Goal: Check status: Check status

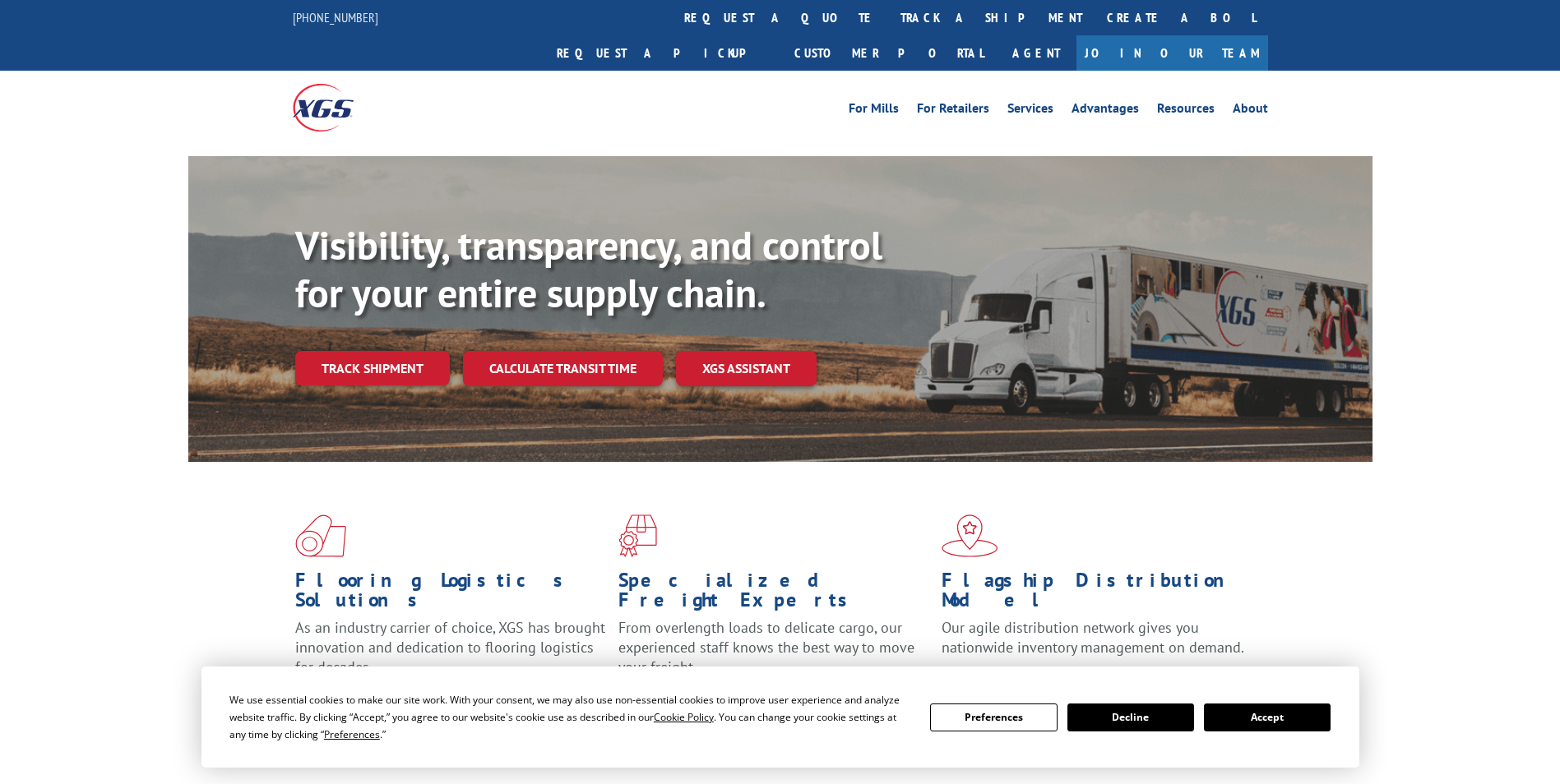
drag, startPoint x: 1228, startPoint y: 715, endPoint x: 1107, endPoint y: 335, distance: 398.8
click at [1228, 714] on button "Accept" at bounding box center [1267, 717] width 127 height 28
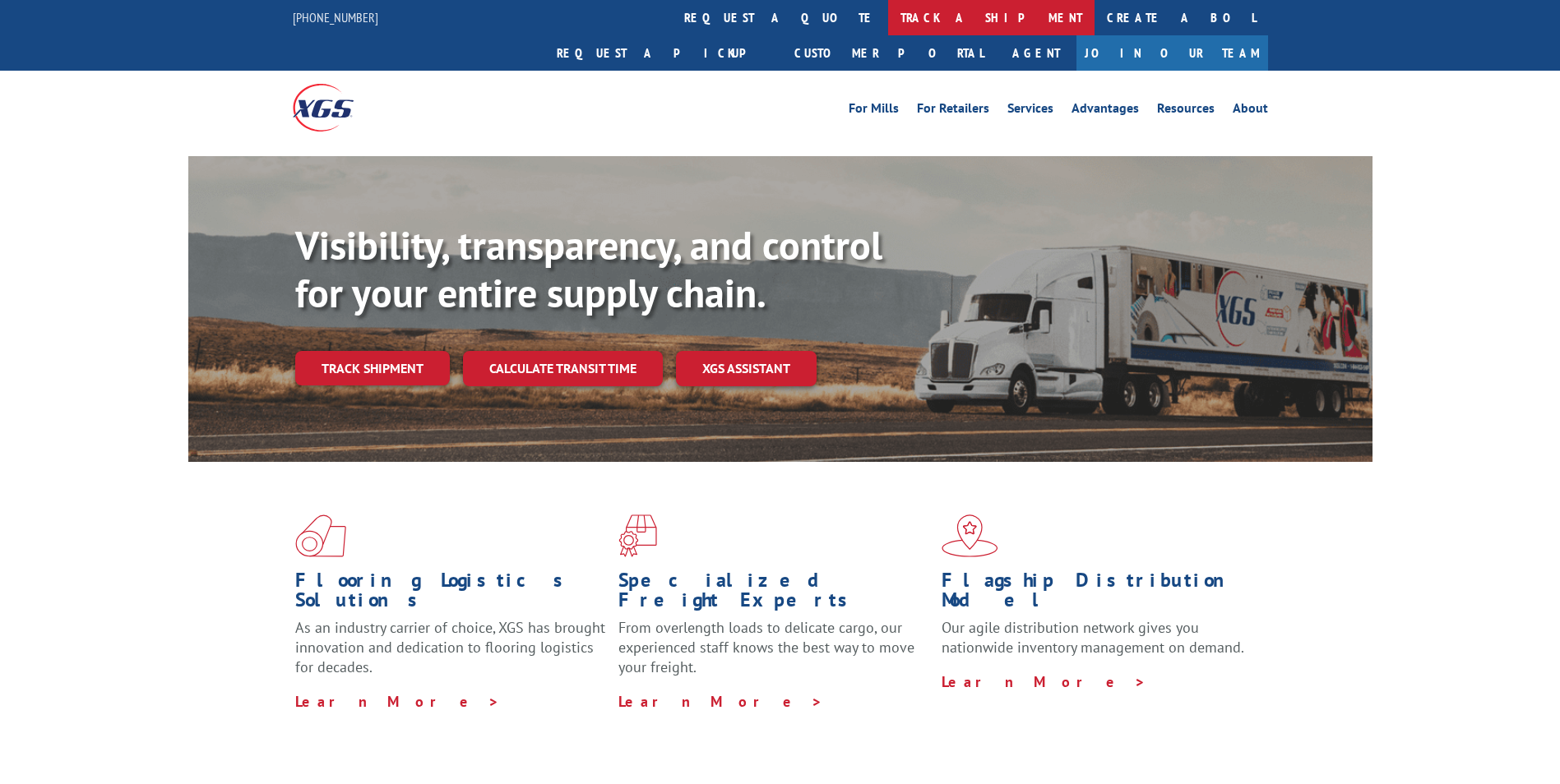
click at [888, 18] on link "track a shipment" at bounding box center [991, 18] width 206 height 35
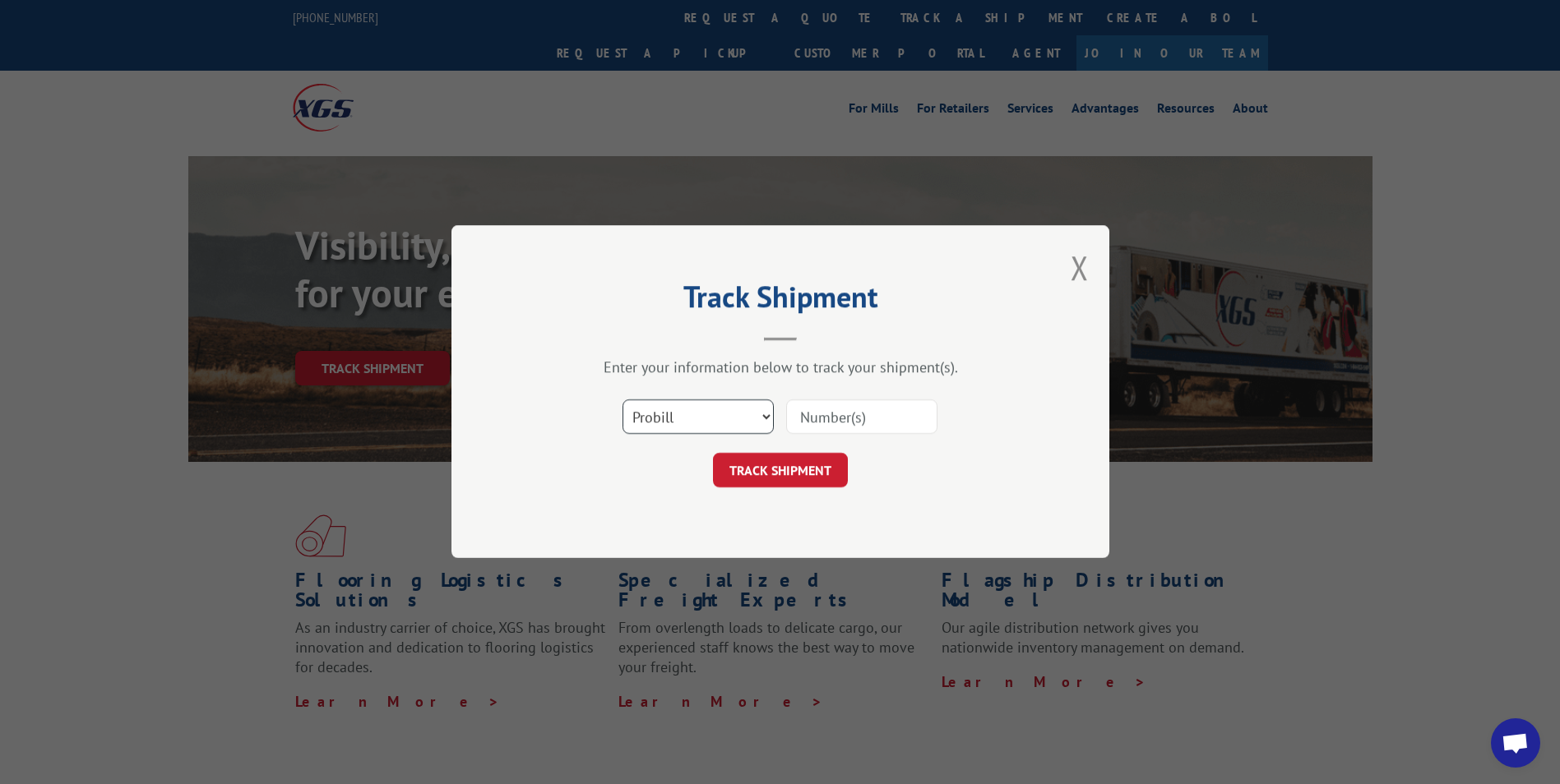
click at [767, 418] on select "Select category... Probill BOL PO" at bounding box center [697, 417] width 151 height 35
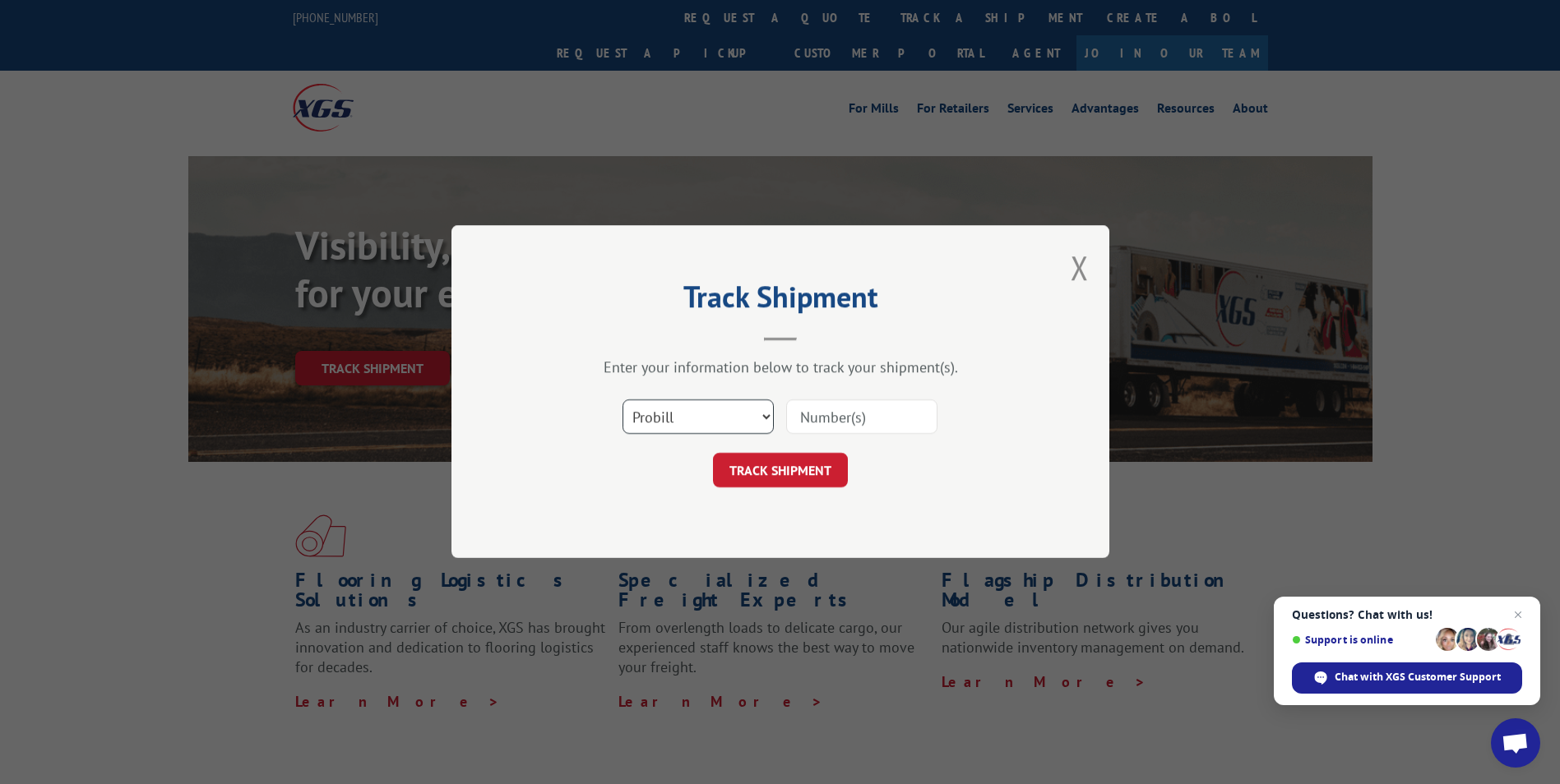
select select "po"
click at [622, 400] on select "Select category... Probill BOL PO" at bounding box center [697, 417] width 151 height 35
click at [841, 414] on input at bounding box center [861, 417] width 151 height 35
paste input "263782251003"
type input "2"
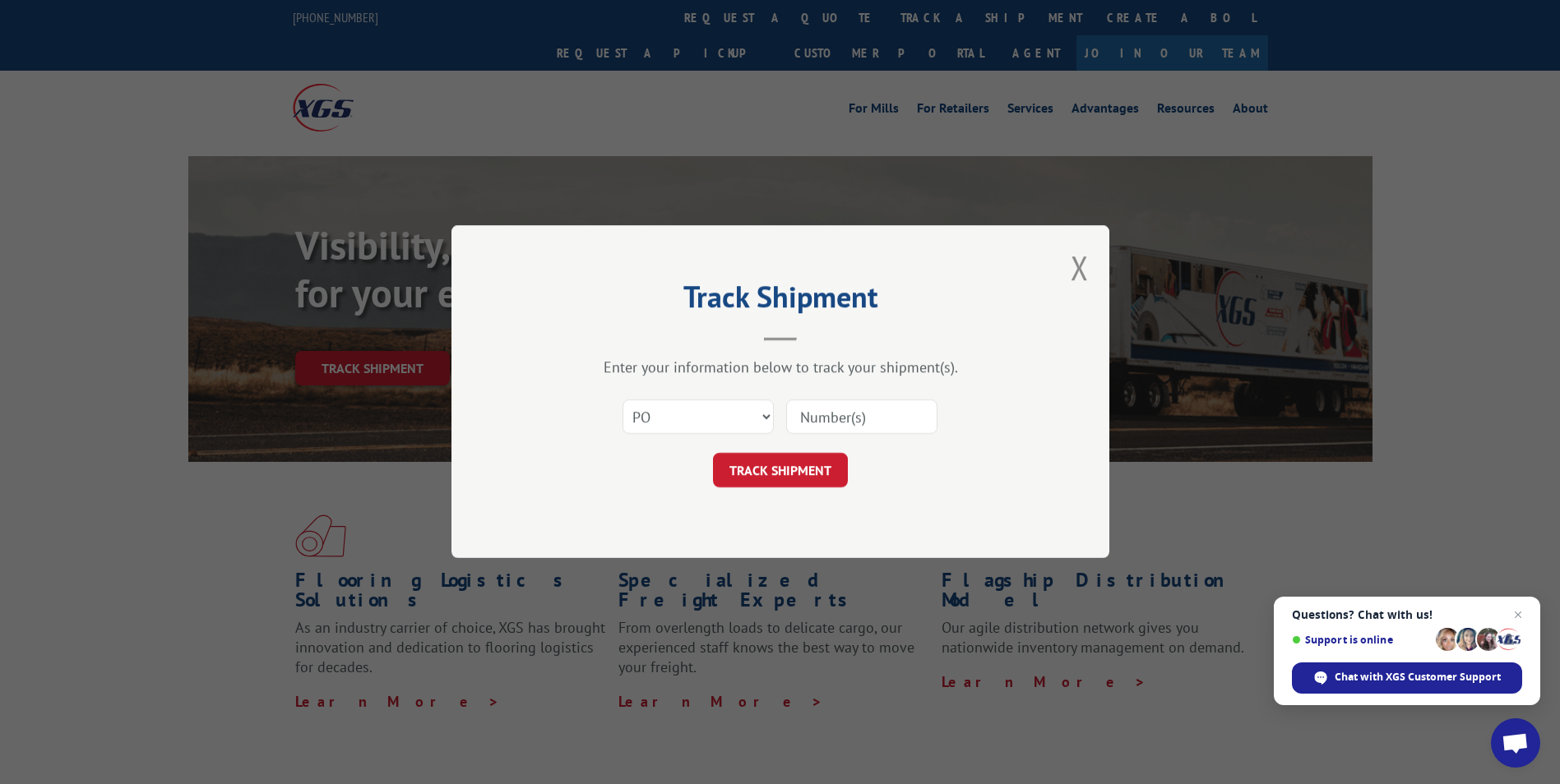
click at [893, 406] on input at bounding box center [861, 417] width 151 height 35
paste input "17549037"
type input "17549037"
click at [712, 454] on button "TRACK SHIPMENT" at bounding box center [780, 471] width 135 height 35
